Goal: Task Accomplishment & Management: Complete application form

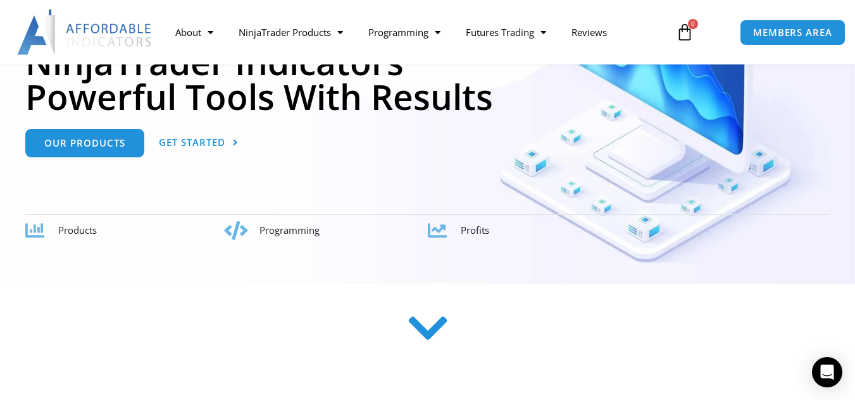
scroll to position [210, 0]
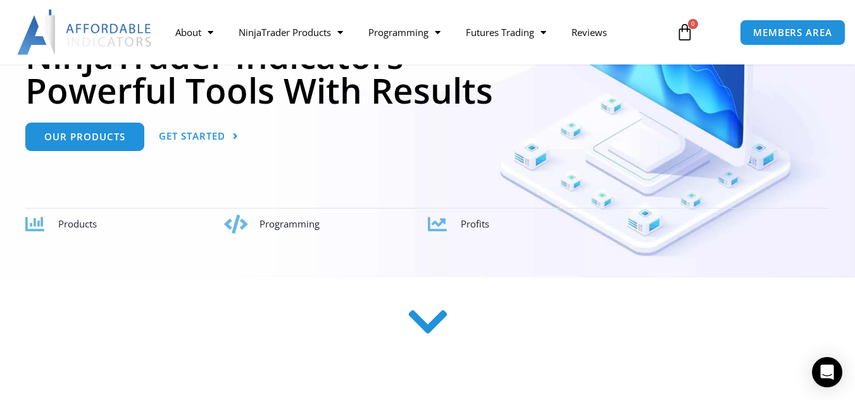
click at [273, 223] on span "Programming" at bounding box center [289, 224] width 60 height 13
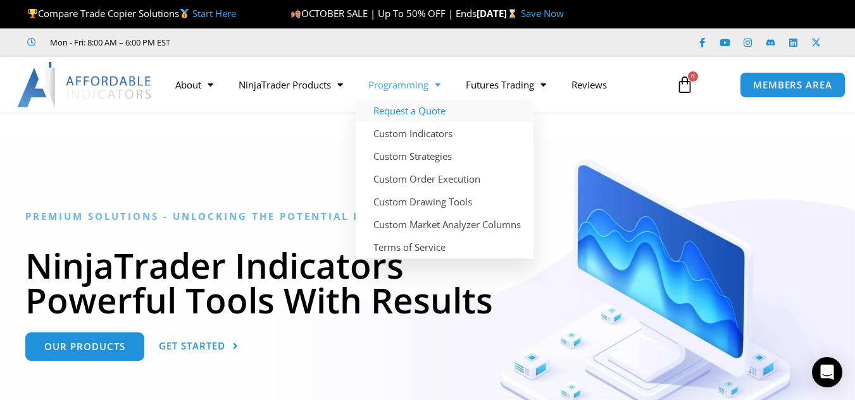
click at [409, 109] on link "Request a Quote" at bounding box center [445, 110] width 178 height 23
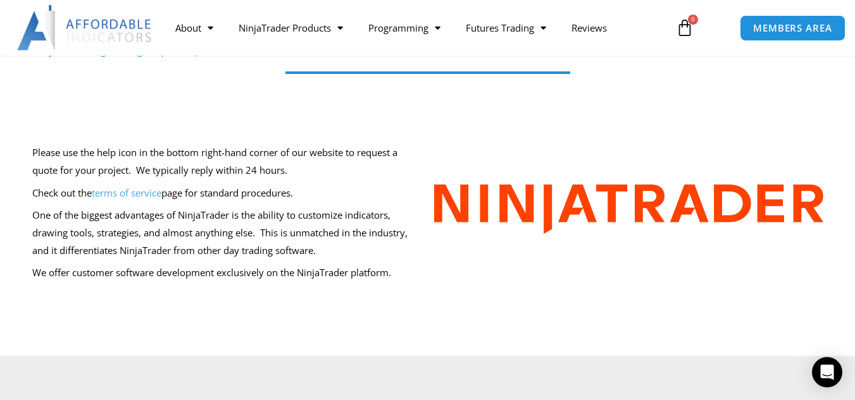
scroll to position [115, 0]
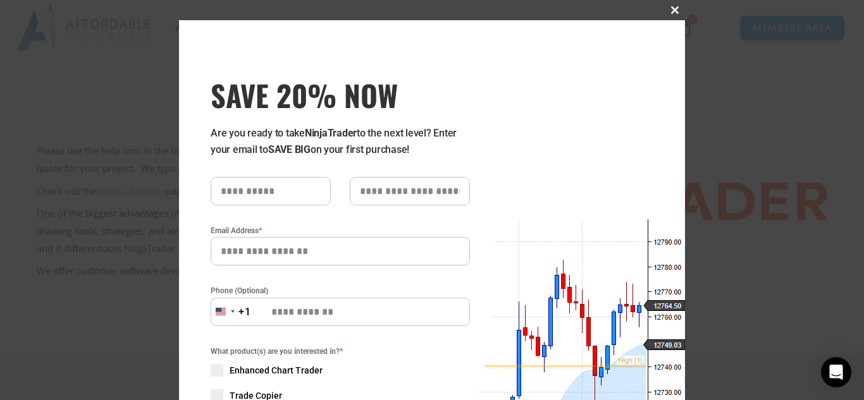
click at [668, 8] on span "SAVE 20% NOW popup" at bounding box center [675, 10] width 20 height 8
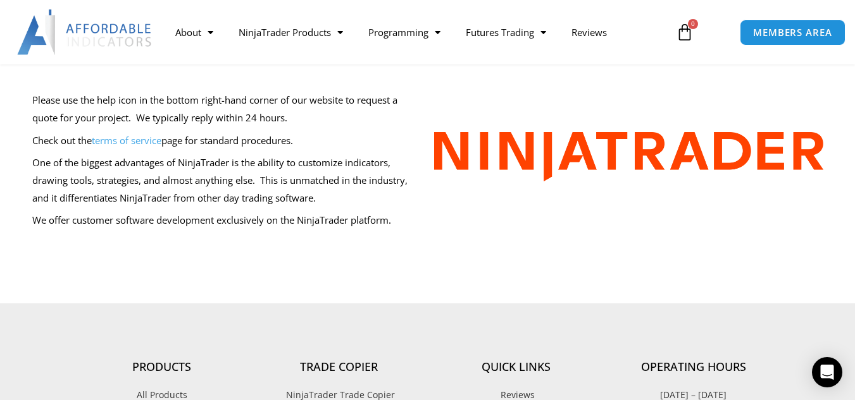
scroll to position [166, 0]
click at [139, 136] on link "terms of service" at bounding box center [127, 139] width 70 height 13
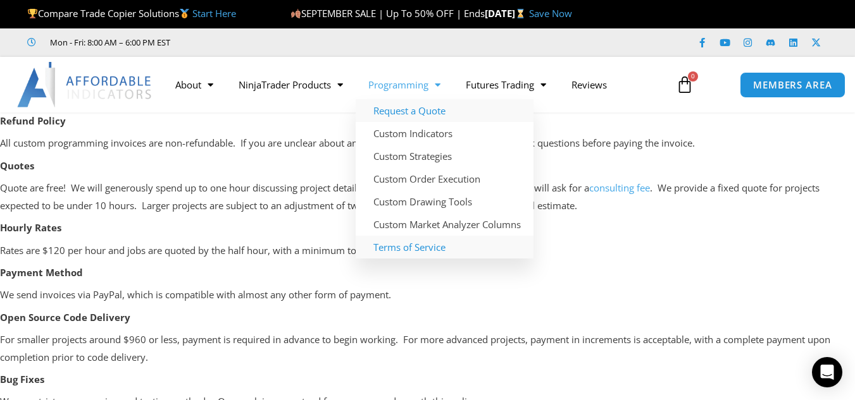
click at [413, 115] on link "Request a Quote" at bounding box center [445, 110] width 178 height 23
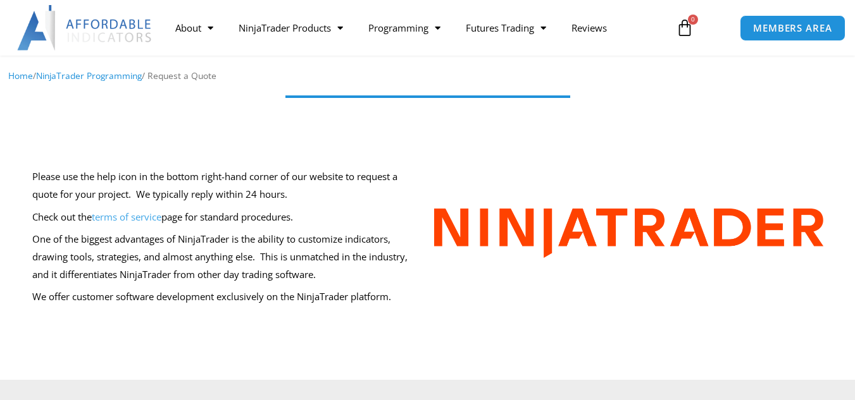
scroll to position [90, 0]
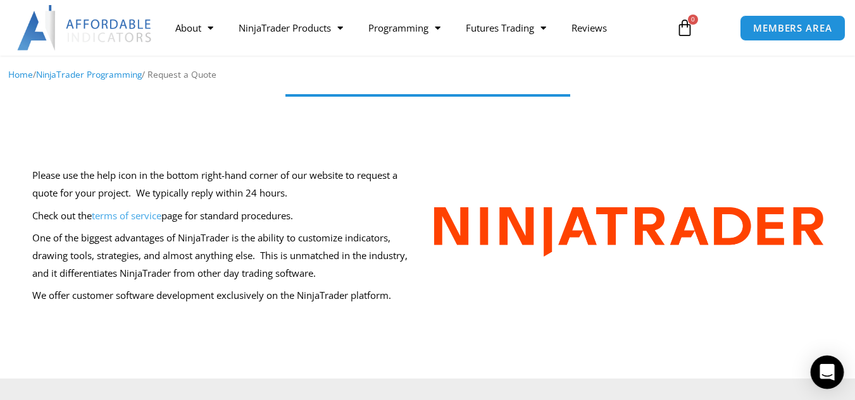
click at [822, 373] on icon "Open Intercom Messenger" at bounding box center [826, 372] width 15 height 16
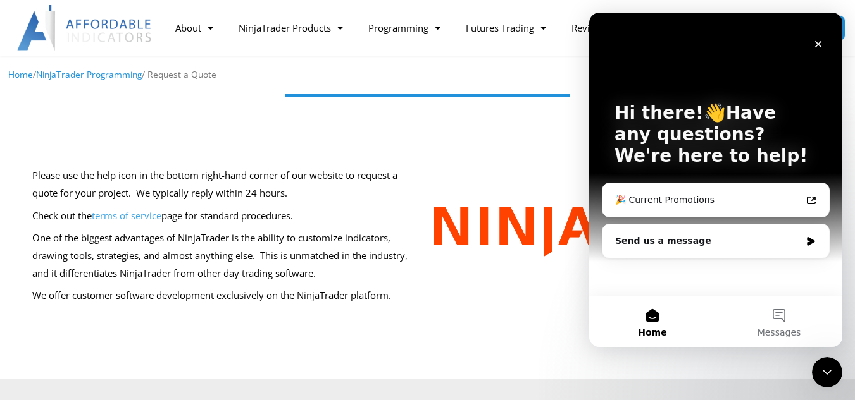
scroll to position [0, 0]
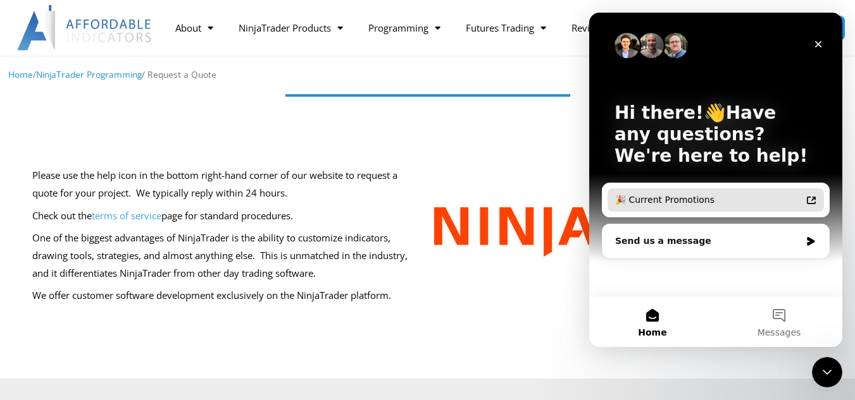
click at [678, 207] on div "🎉 Current Promotions" at bounding box center [715, 200] width 216 height 23
click at [813, 199] on icon "Intercom messenger" at bounding box center [811, 201] width 9 height 8
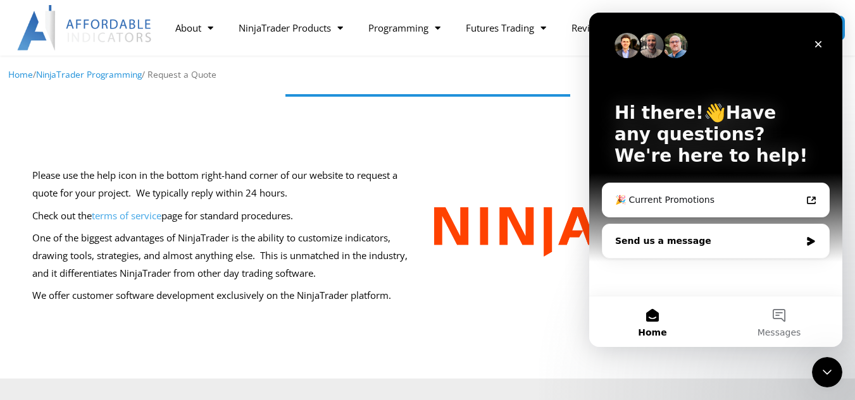
click at [717, 243] on div "Send us a message" at bounding box center [707, 241] width 185 height 13
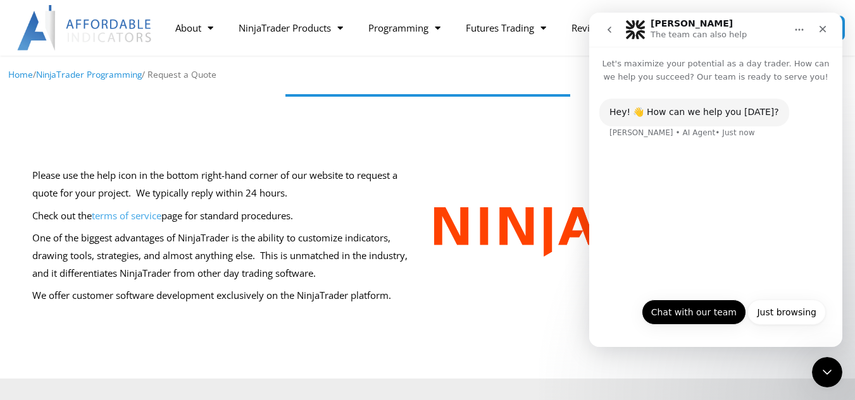
click at [700, 309] on button "Chat with our team" at bounding box center [694, 312] width 104 height 25
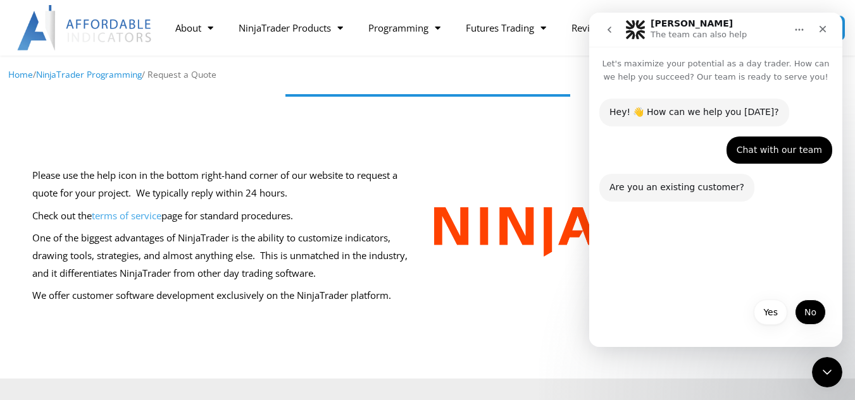
click at [800, 311] on button "No" at bounding box center [810, 312] width 31 height 25
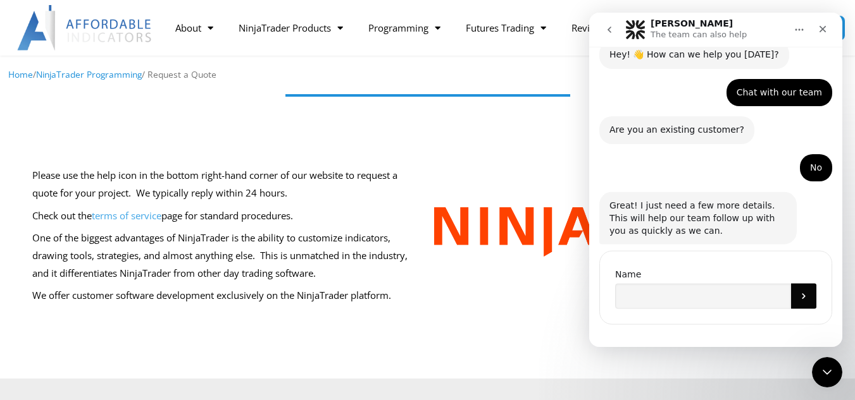
scroll to position [68, 0]
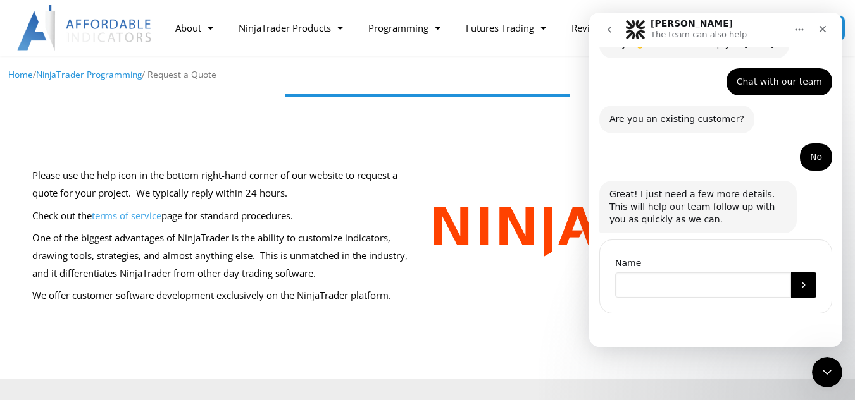
click at [671, 287] on input "Name" at bounding box center [703, 285] width 176 height 25
type input "****"
click at [791, 278] on button "Submit" at bounding box center [803, 285] width 25 height 25
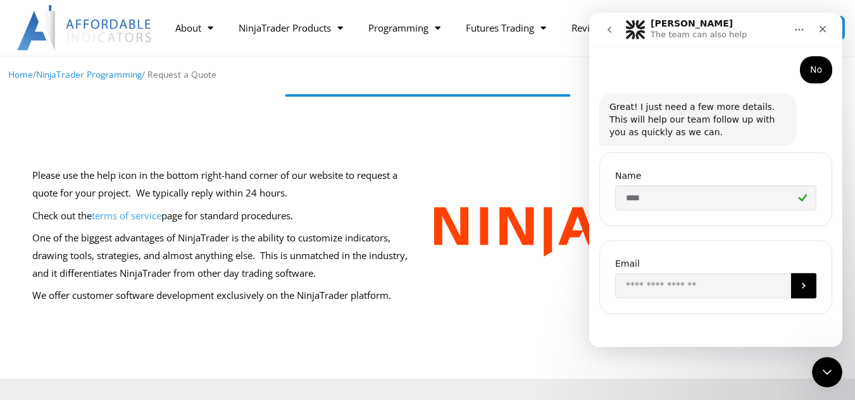
scroll to position [156, 0]
click at [673, 278] on input "Enter your email" at bounding box center [703, 285] width 176 height 25
type input "**********"
click at [798, 286] on icon "Submit" at bounding box center [803, 285] width 10 height 10
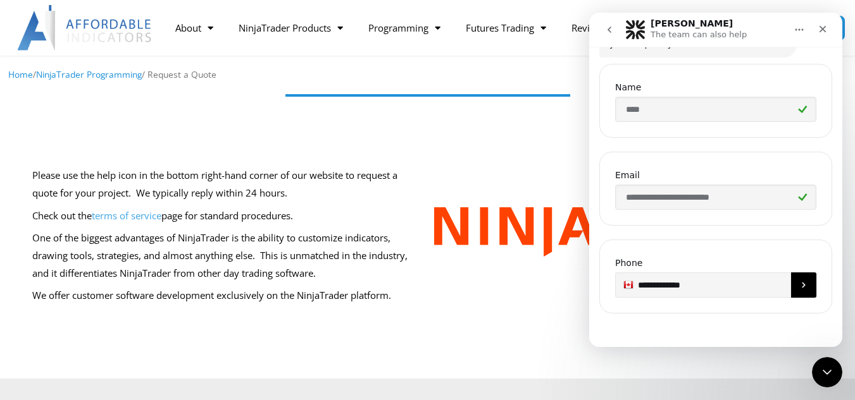
type input "**********"
click at [791, 283] on button "Submit" at bounding box center [803, 285] width 25 height 25
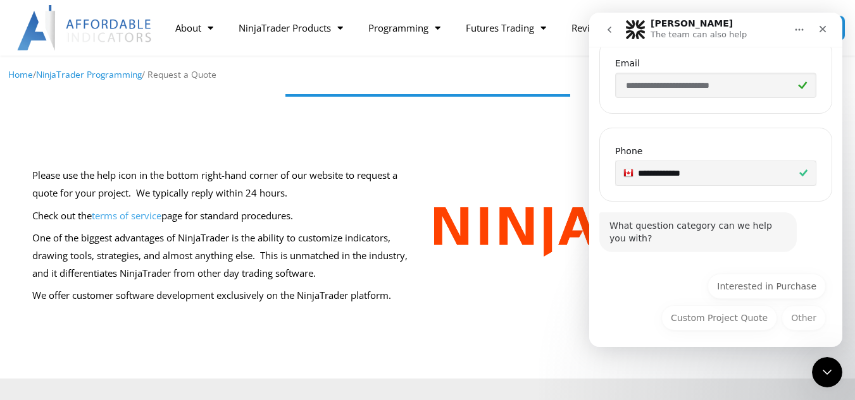
scroll to position [361, 0]
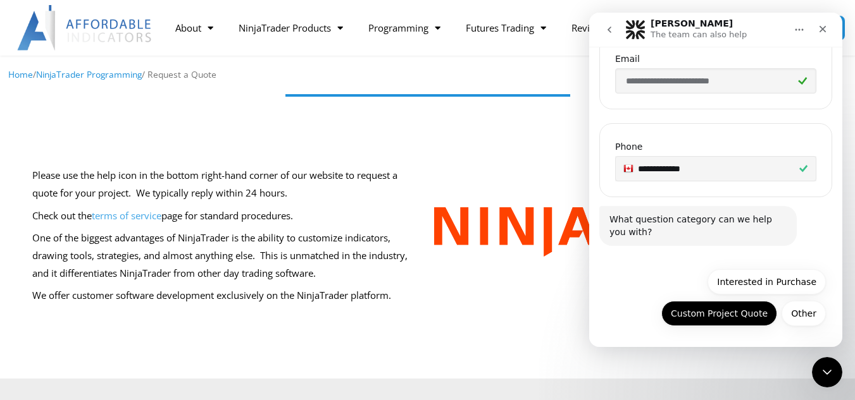
click at [716, 318] on button "Custom Project Quote" at bounding box center [719, 313] width 116 height 25
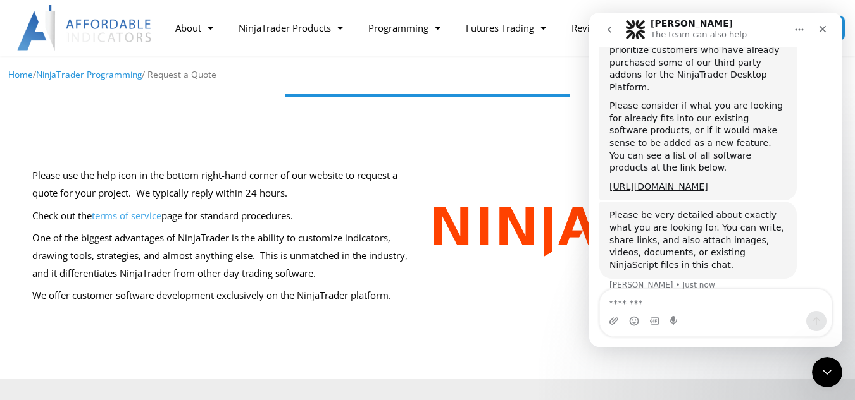
scroll to position [684, 0]
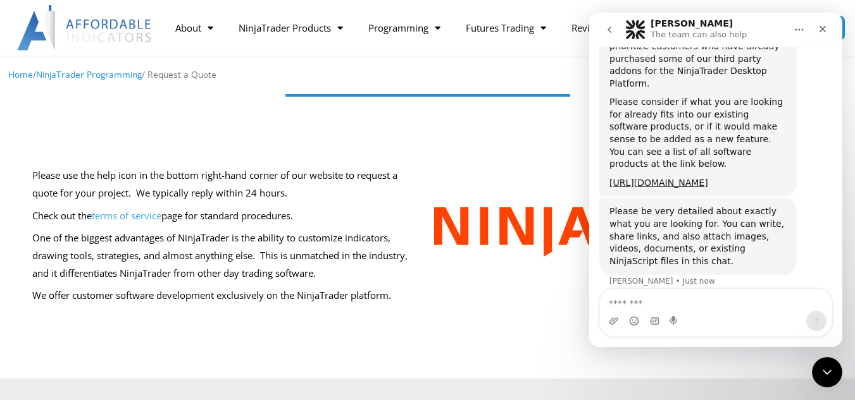
click at [716, 301] on textarea "Message…" at bounding box center [716, 301] width 232 height 22
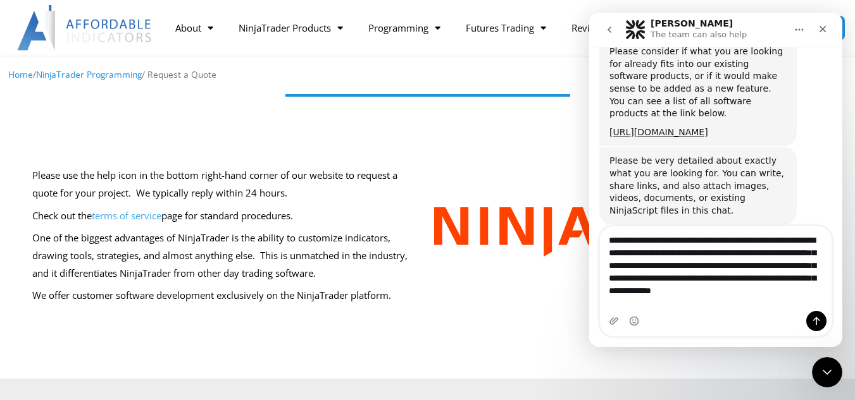
scroll to position [747, 0]
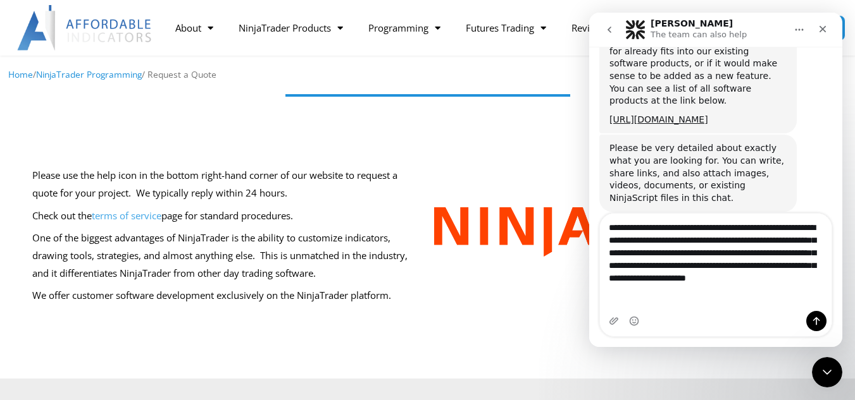
type textarea "**********"
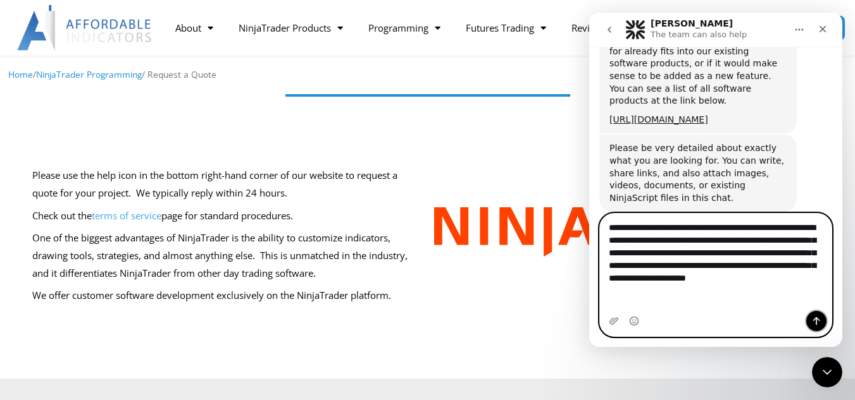
click at [811, 317] on icon "Send a message…" at bounding box center [816, 321] width 10 height 10
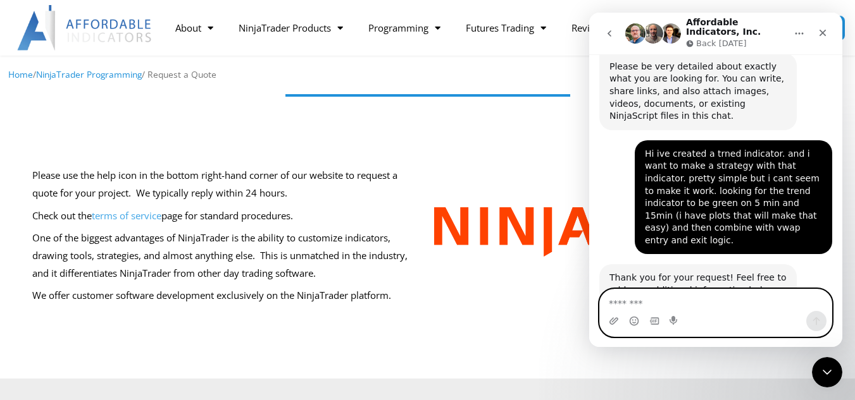
scroll to position [853, 0]
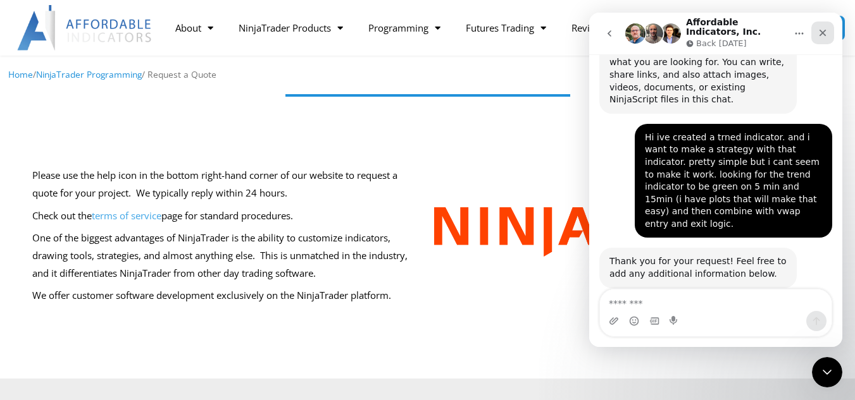
click at [822, 32] on icon "Close" at bounding box center [822, 33] width 10 height 10
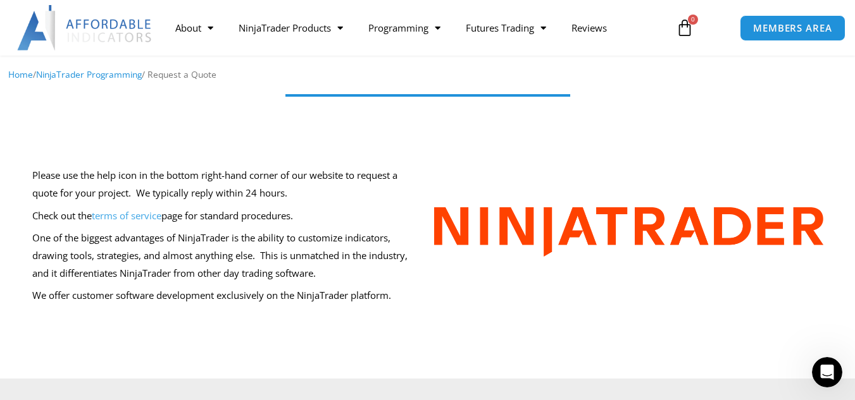
click at [144, 214] on link "terms of service" at bounding box center [127, 215] width 70 height 13
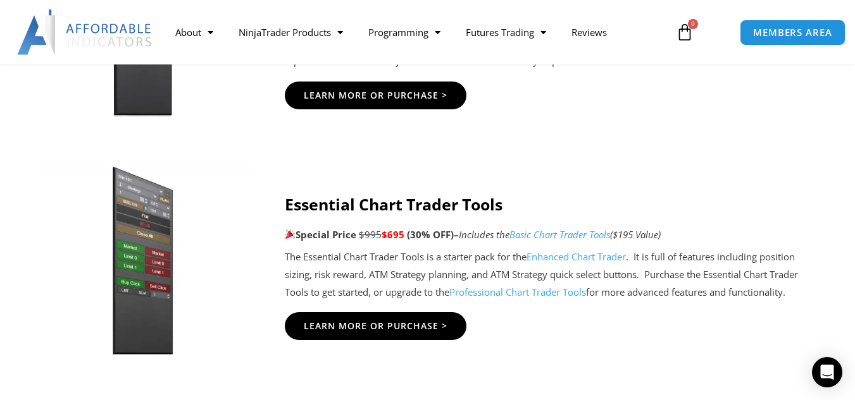
scroll to position [1198, 0]
